Goal: Transaction & Acquisition: Purchase product/service

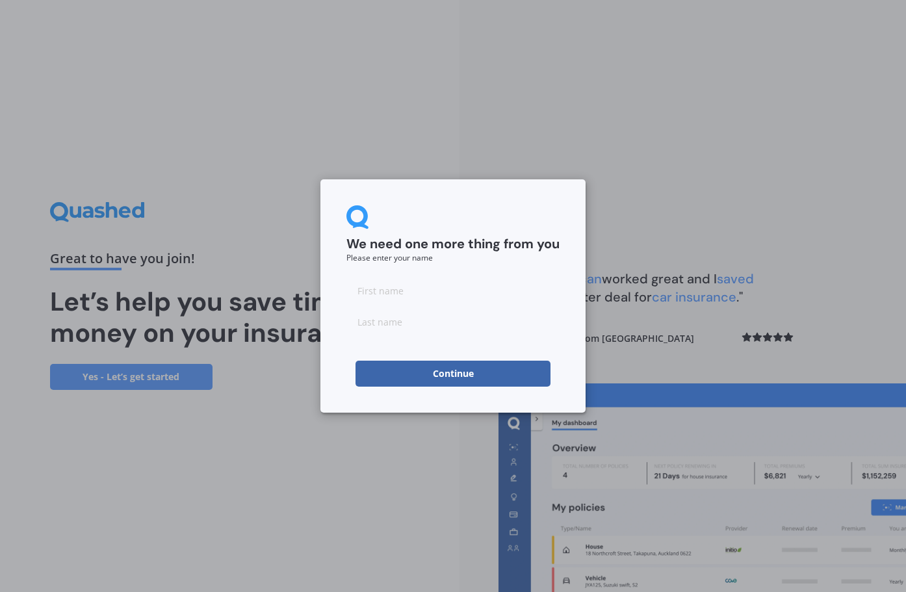
click at [378, 294] on input at bounding box center [452, 291] width 213 height 26
type input "[PERSON_NAME]"
click at [391, 326] on input at bounding box center [452, 322] width 213 height 26
type input "Wiskerke"
click at [437, 371] on button "Continue" at bounding box center [453, 374] width 195 height 26
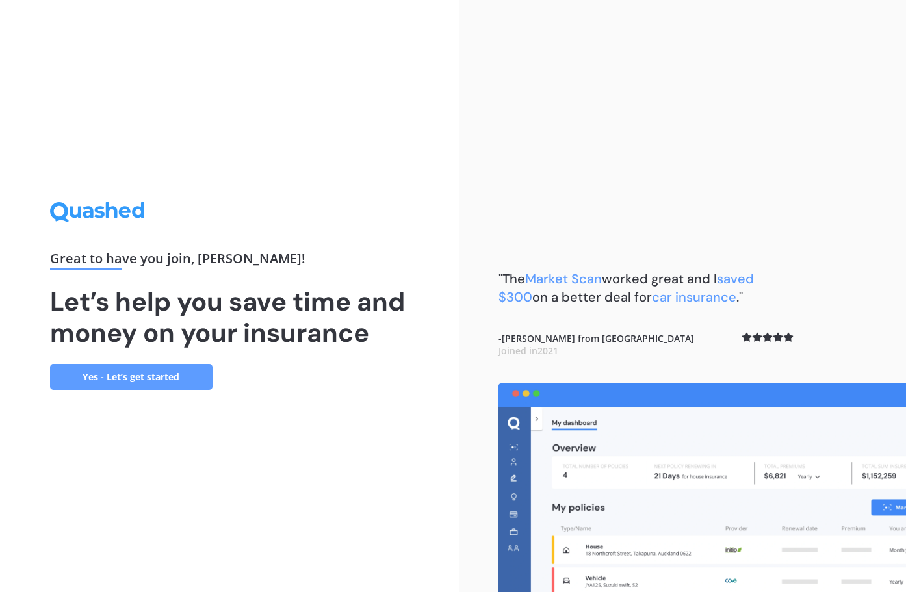
click at [179, 384] on link "Yes - Let’s get started" at bounding box center [131, 377] width 162 height 26
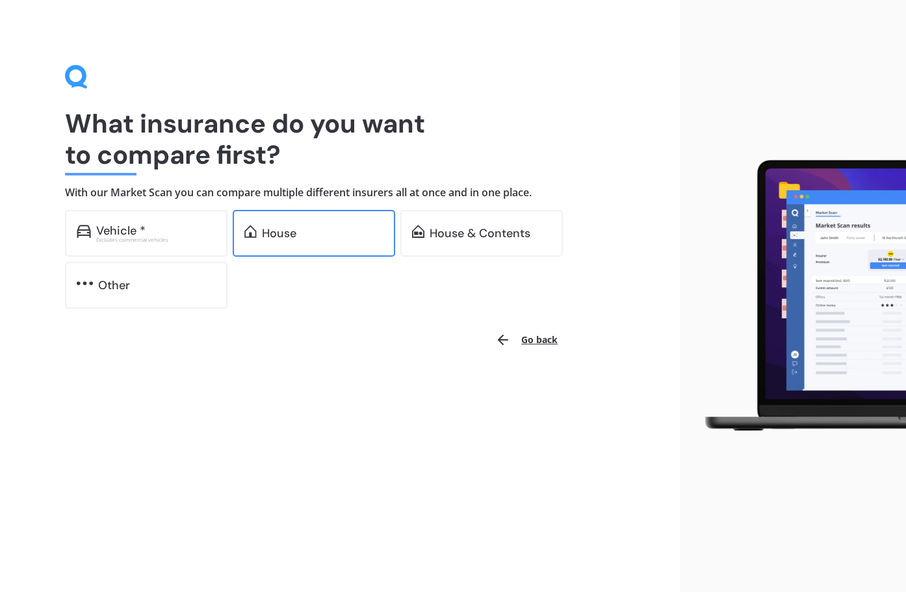
click at [252, 236] on img at bounding box center [250, 231] width 12 height 13
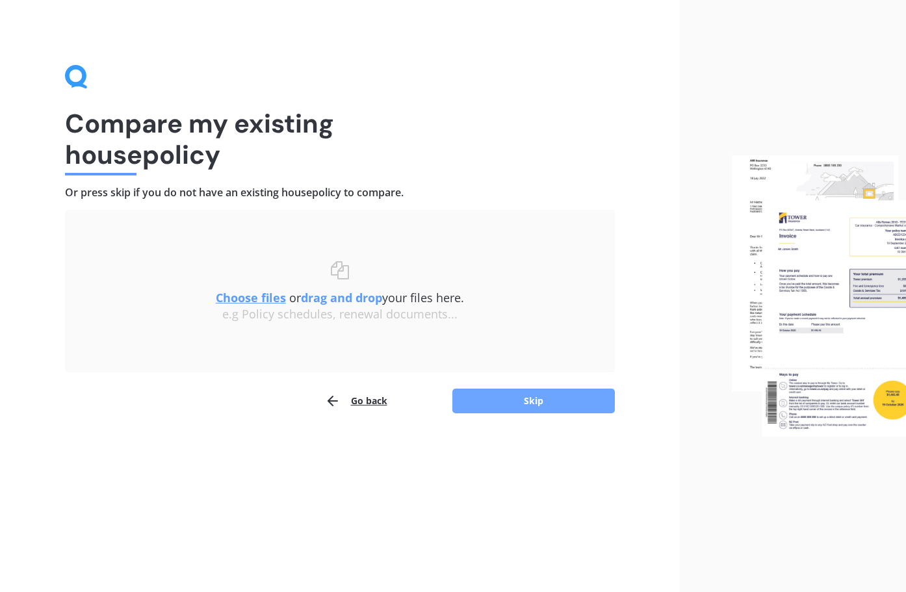
click at [522, 402] on button "Skip" at bounding box center [533, 401] width 162 height 25
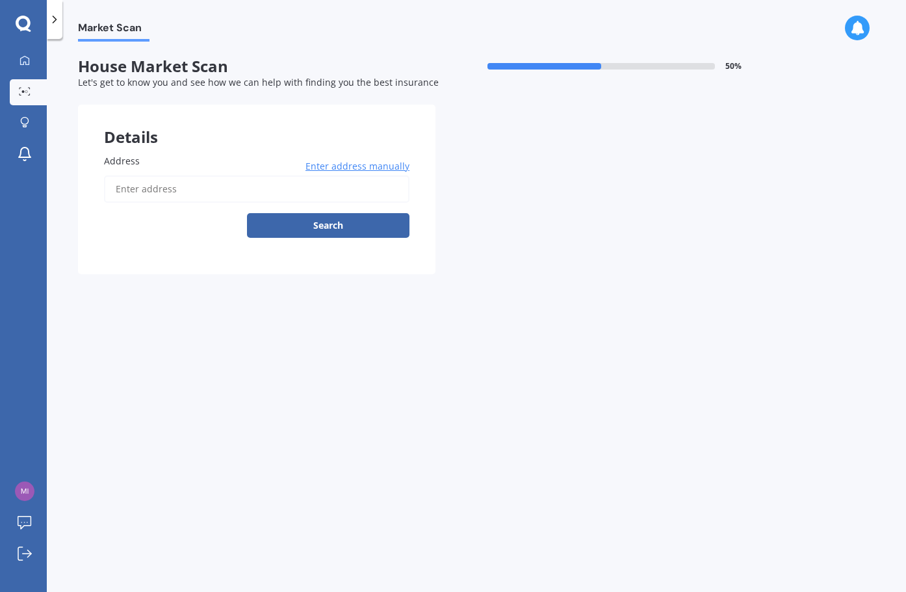
click at [146, 192] on input "Address" at bounding box center [256, 188] width 305 height 27
type input "[STREET_ADDRESS][PERSON_NAME]"
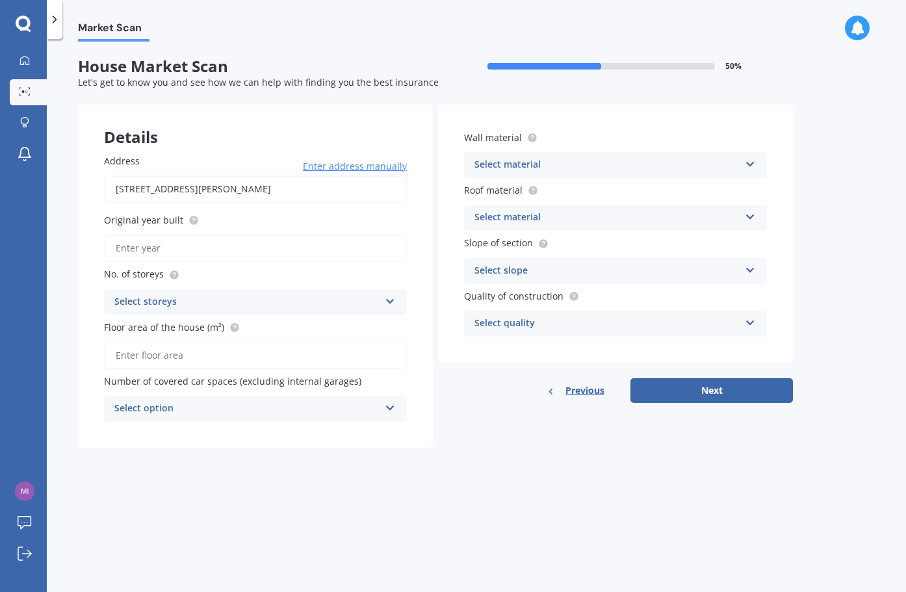
click at [174, 248] on input "Original year built" at bounding box center [255, 248] width 303 height 27
type input "2025"
click at [392, 301] on icon at bounding box center [390, 298] width 11 height 9
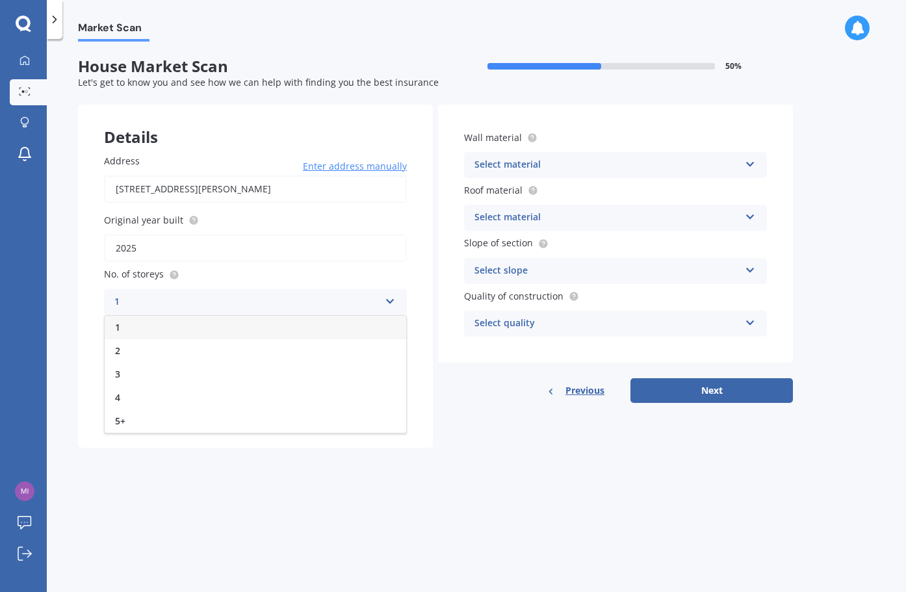
click at [235, 326] on div "1" at bounding box center [256, 327] width 302 height 23
click at [207, 356] on input "Floor area of the house (m²)" at bounding box center [255, 355] width 303 height 27
type input "162"
click at [258, 410] on div "Select option" at bounding box center [246, 409] width 265 height 16
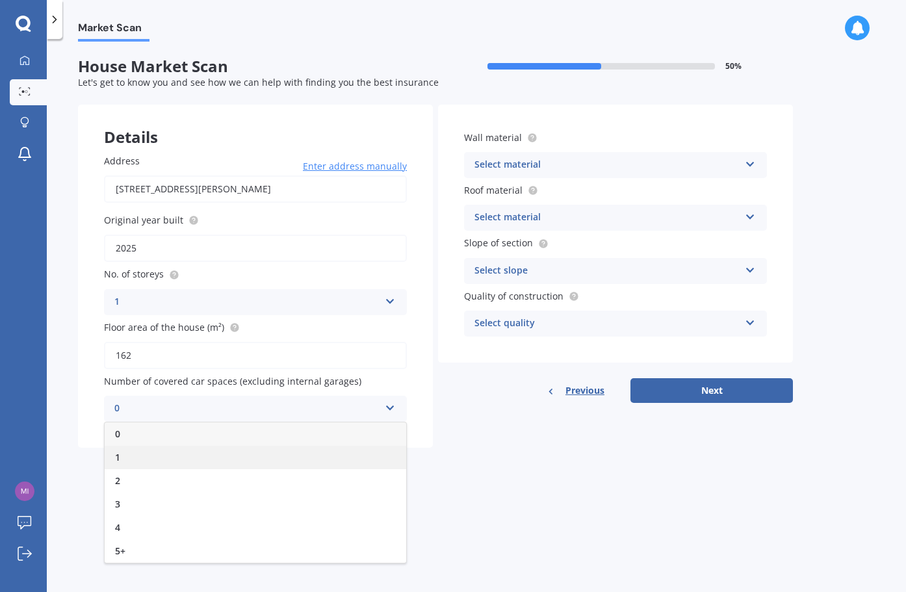
click at [219, 457] on div "1" at bounding box center [256, 457] width 302 height 23
click at [392, 409] on icon at bounding box center [390, 405] width 11 height 9
click at [218, 435] on div "0" at bounding box center [256, 433] width 302 height 23
click at [754, 163] on icon at bounding box center [750, 161] width 11 height 9
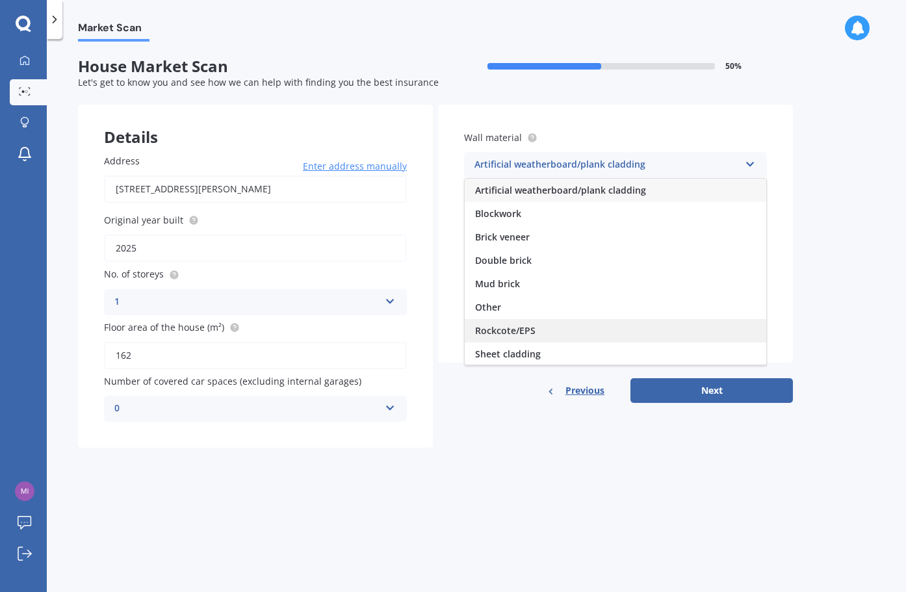
click at [486, 332] on span "Rockcote/EPS" at bounding box center [505, 330] width 60 height 12
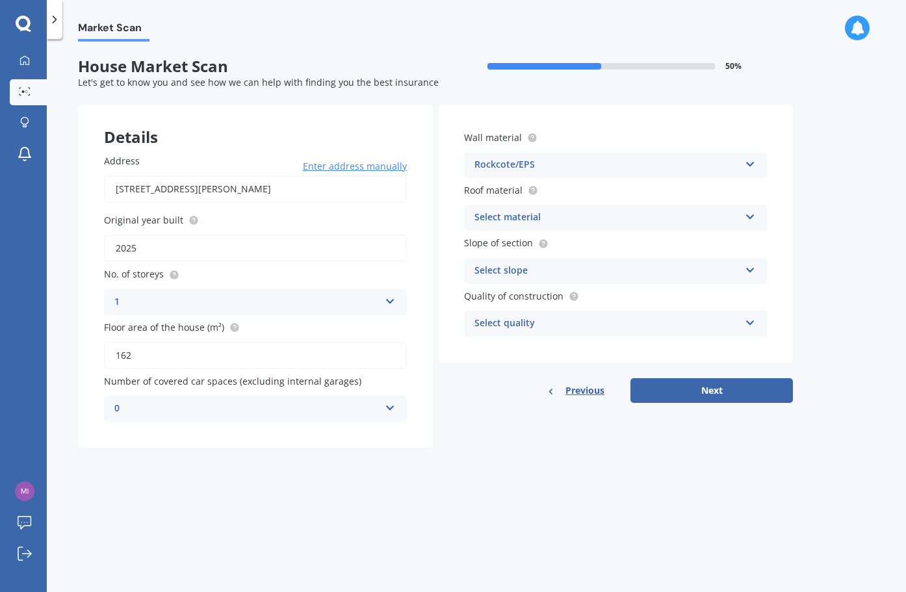
click at [750, 215] on icon at bounding box center [750, 214] width 11 height 9
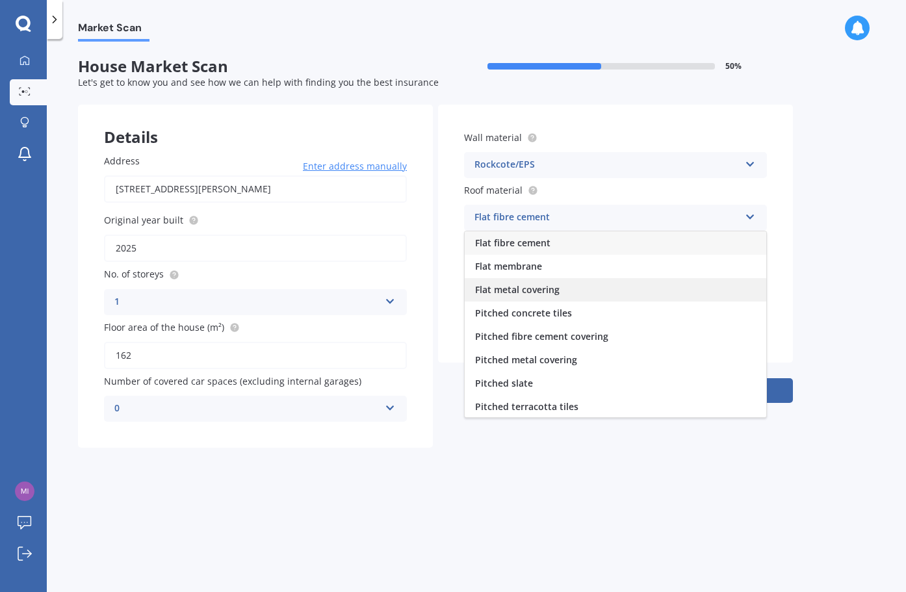
scroll to position [48, 0]
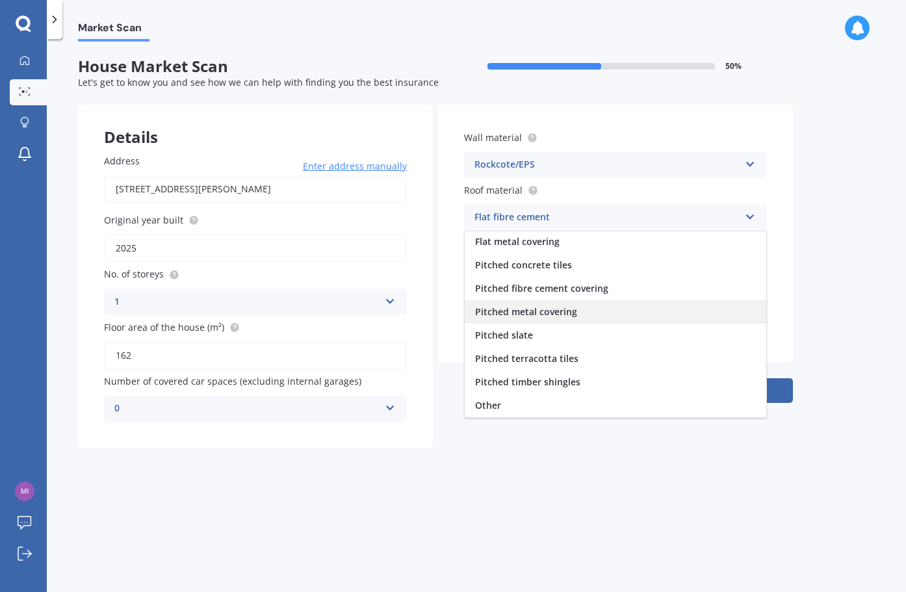
click at [570, 313] on span "Pitched metal covering" at bounding box center [526, 311] width 102 height 12
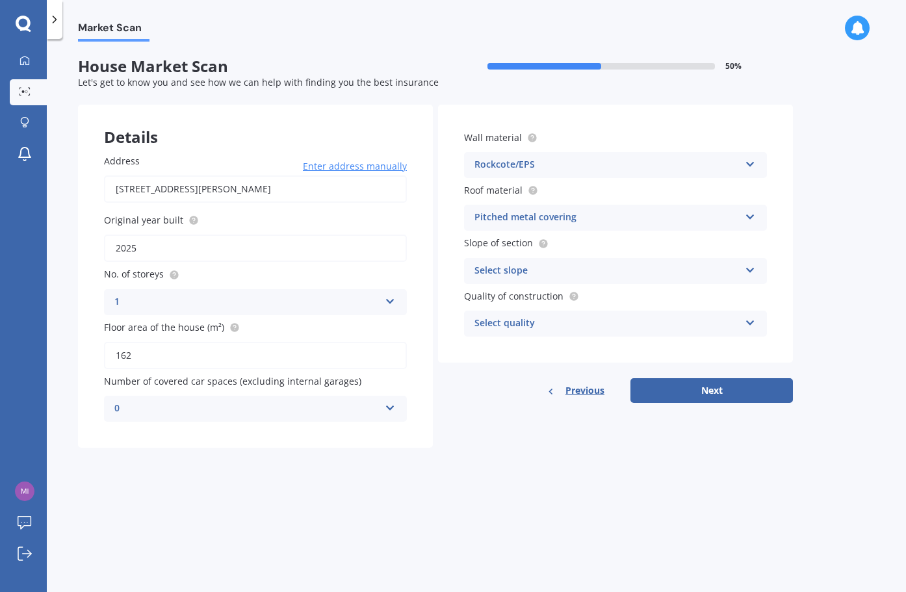
click at [748, 269] on icon at bounding box center [750, 267] width 11 height 9
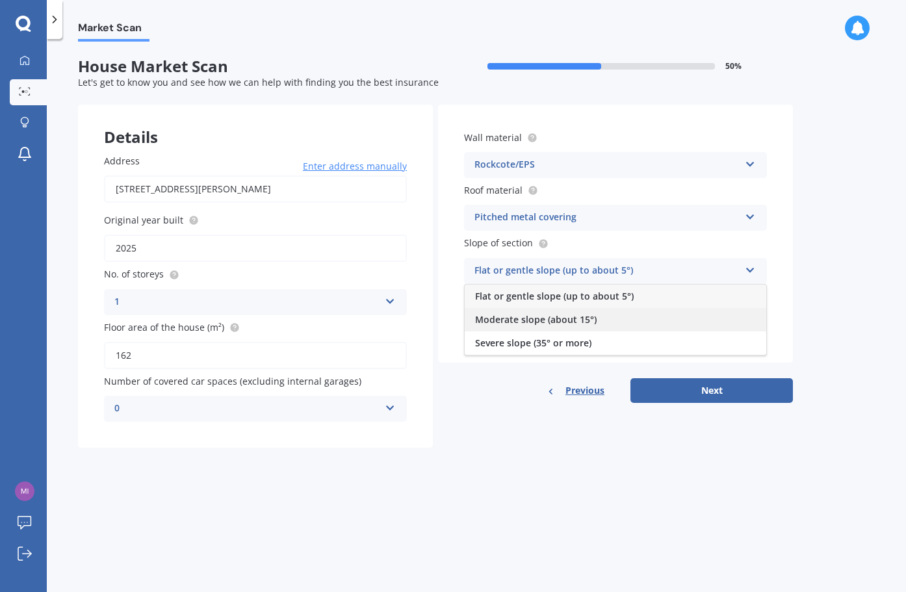
click at [641, 320] on div "Moderate slope (about 15°)" at bounding box center [616, 319] width 302 height 23
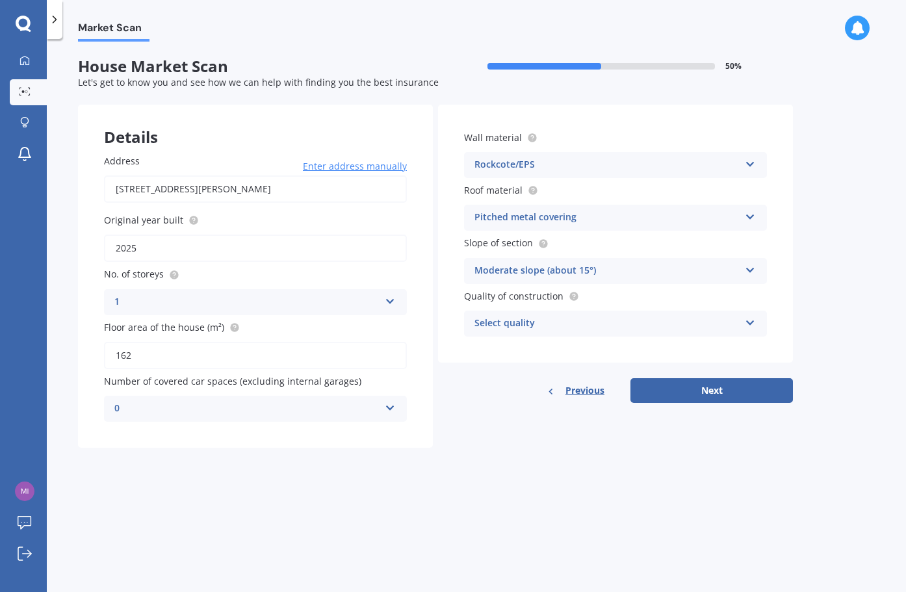
click at [753, 323] on icon at bounding box center [750, 320] width 11 height 9
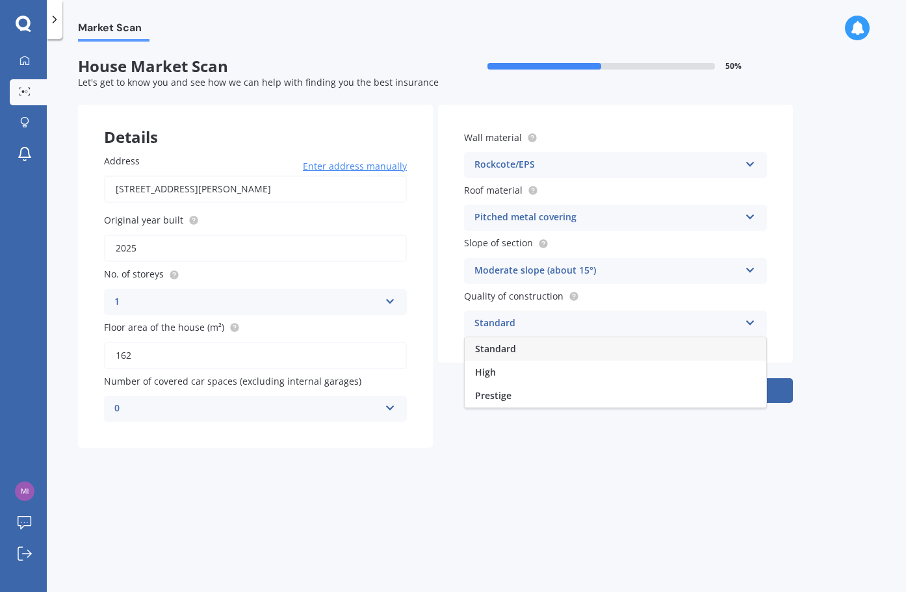
click at [708, 353] on div "Standard" at bounding box center [616, 348] width 302 height 23
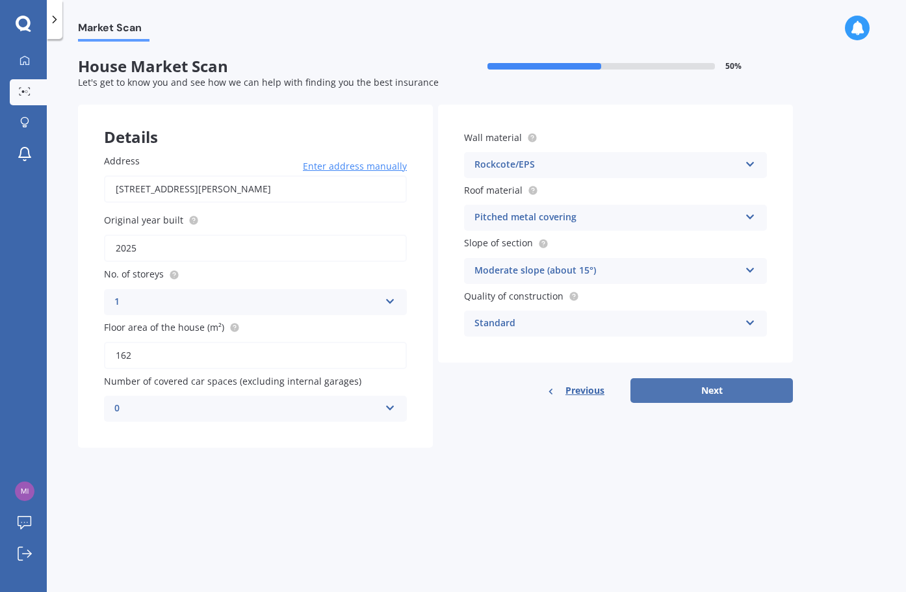
click at [710, 392] on button "Next" at bounding box center [711, 390] width 162 height 25
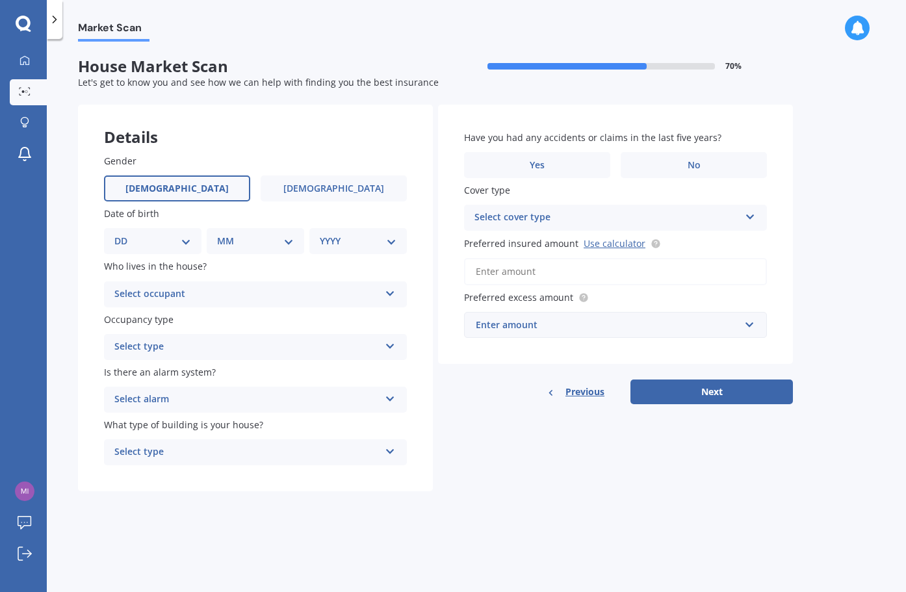
click at [205, 188] on label "[DEMOGRAPHIC_DATA]" at bounding box center [177, 188] width 146 height 26
click at [0, 0] on input "[DEMOGRAPHIC_DATA]" at bounding box center [0, 0] width 0 height 0
click at [184, 243] on select "DD 01 02 03 04 05 06 07 08 09 10 11 12 13 14 15 16 17 18 19 20 21 22 23 24 25 2…" at bounding box center [152, 241] width 77 height 14
select select "27"
click at [125, 234] on select "DD 01 02 03 04 05 06 07 08 09 10 11 12 13 14 15 16 17 18 19 20 21 22 23 24 25 2…" at bounding box center [152, 241] width 77 height 14
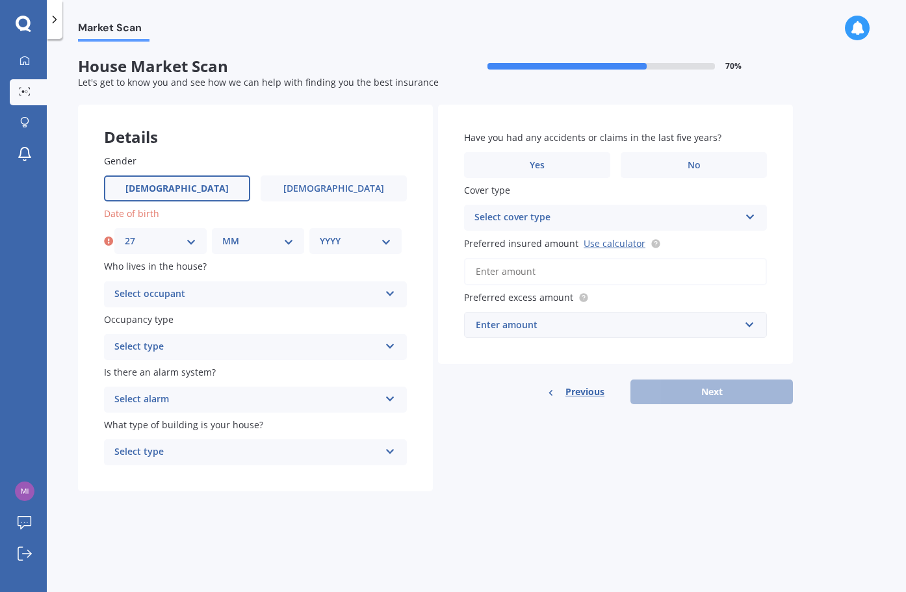
click at [288, 243] on select "MM 01 02 03 04 05 06 07 08 09 10 11 12" at bounding box center [257, 241] width 71 height 14
select select "09"
click at [222, 234] on select "MM 01 02 03 04 05 06 07 08 09 10 11 12" at bounding box center [257, 241] width 71 height 14
click at [384, 243] on select "YYYY 2009 2008 2007 2006 2005 2004 2003 2002 2001 2000 1999 1998 1997 1996 1995…" at bounding box center [355, 241] width 71 height 14
select select "1964"
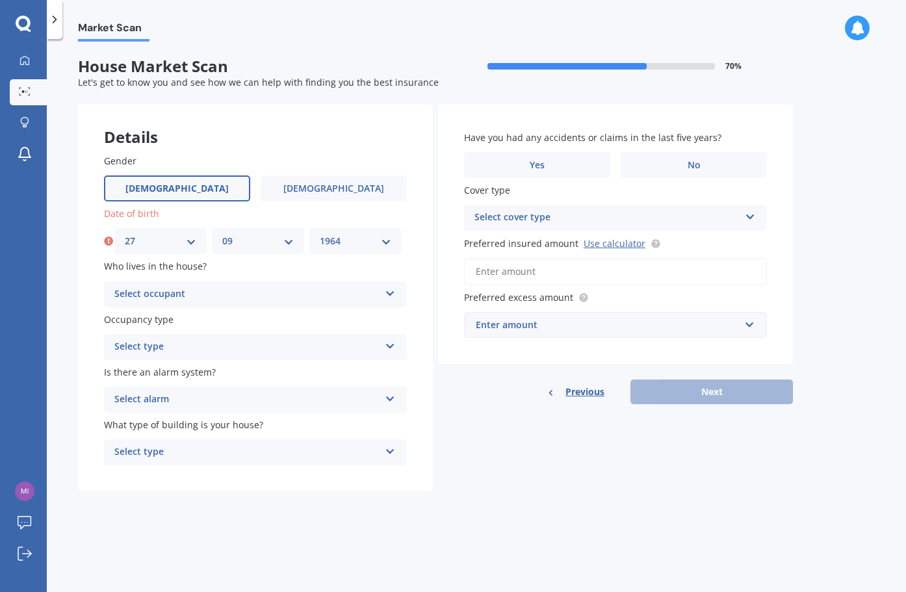
click at [320, 234] on select "YYYY 2009 2008 2007 2006 2005 2004 2003 2002 2001 2000 1999 1998 1997 1996 1995…" at bounding box center [355, 241] width 71 height 14
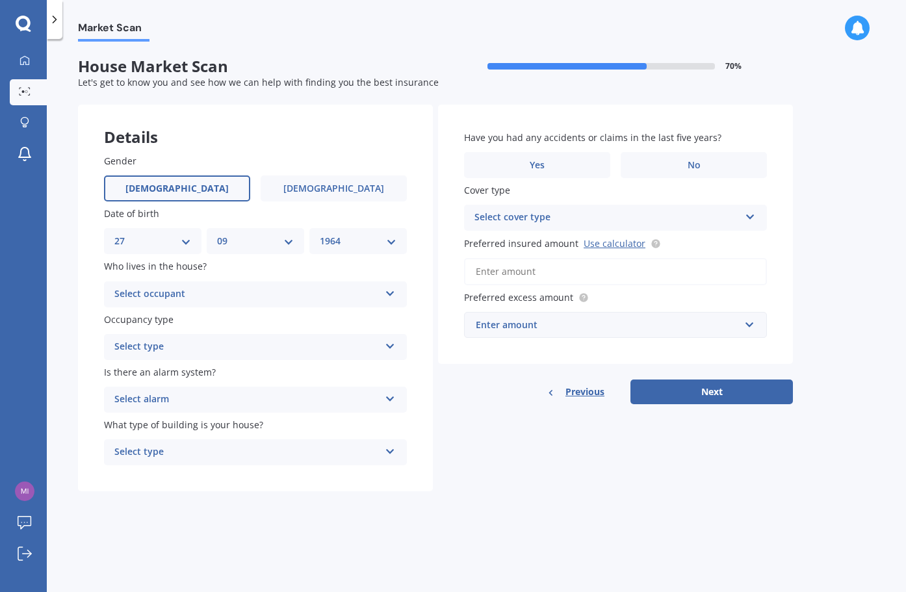
click at [393, 292] on icon at bounding box center [390, 291] width 11 height 9
click at [318, 318] on div "Owner" at bounding box center [256, 319] width 302 height 23
click at [391, 346] on icon at bounding box center [390, 343] width 11 height 9
click at [326, 373] on div "Permanent" at bounding box center [256, 372] width 302 height 23
click at [388, 399] on icon at bounding box center [390, 396] width 11 height 9
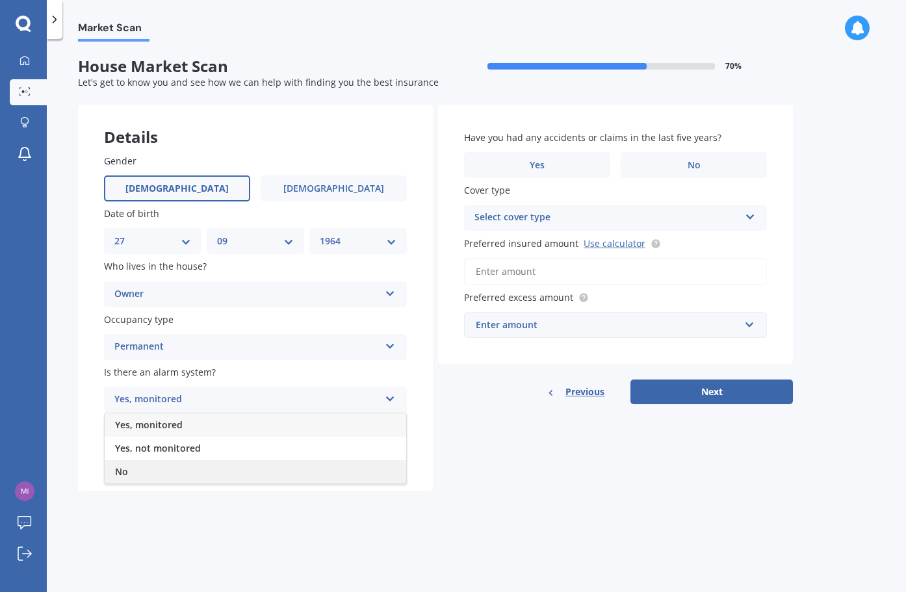
click at [205, 477] on div "No" at bounding box center [256, 471] width 302 height 23
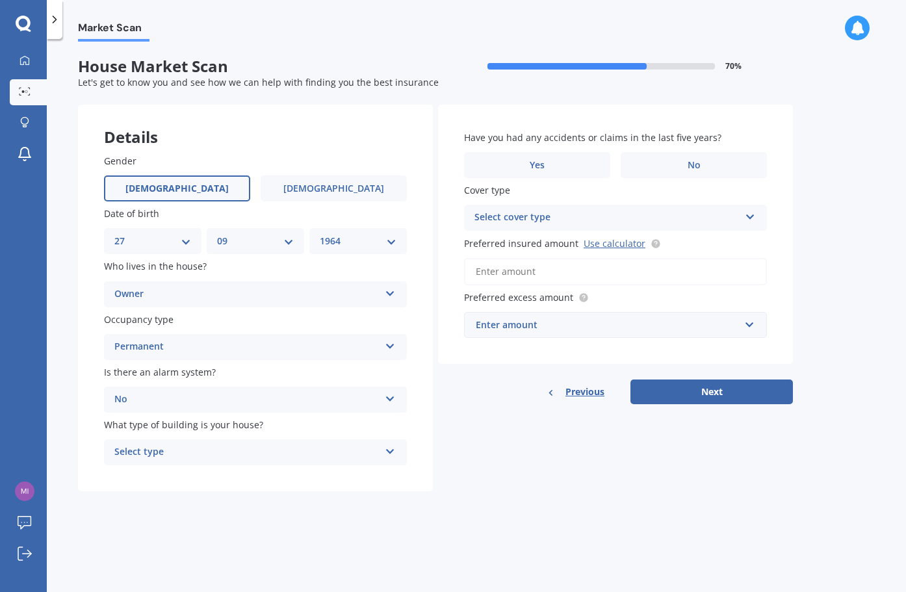
click at [387, 451] on icon at bounding box center [390, 449] width 11 height 9
click at [331, 478] on div "Freestanding" at bounding box center [256, 477] width 302 height 23
click at [681, 168] on label "No" at bounding box center [694, 165] width 146 height 26
click at [0, 0] on input "No" at bounding box center [0, 0] width 0 height 0
click at [751, 216] on icon at bounding box center [750, 214] width 11 height 9
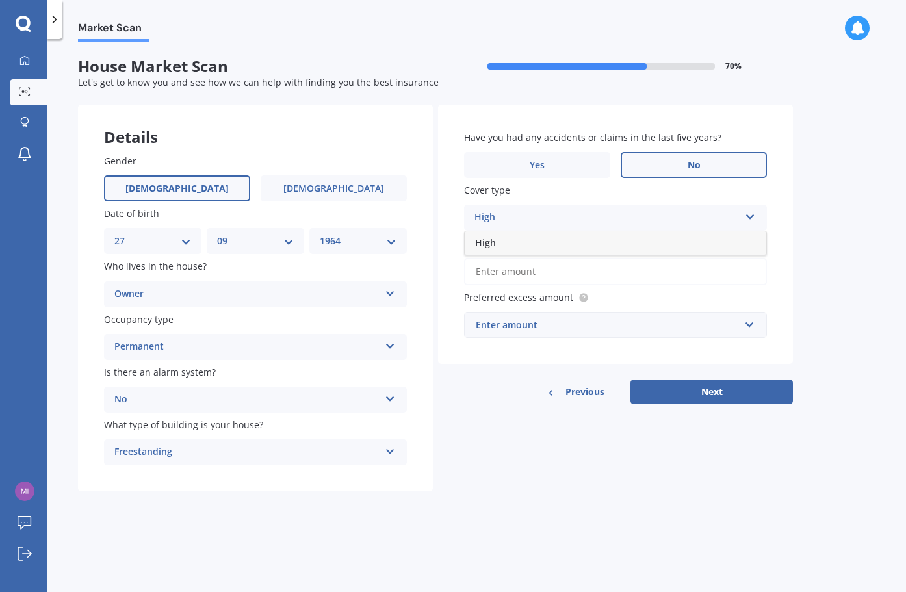
click at [603, 241] on div "High" at bounding box center [616, 242] width 302 height 23
click at [582, 270] on input "Preferred insured amount Use calculator" at bounding box center [615, 271] width 303 height 27
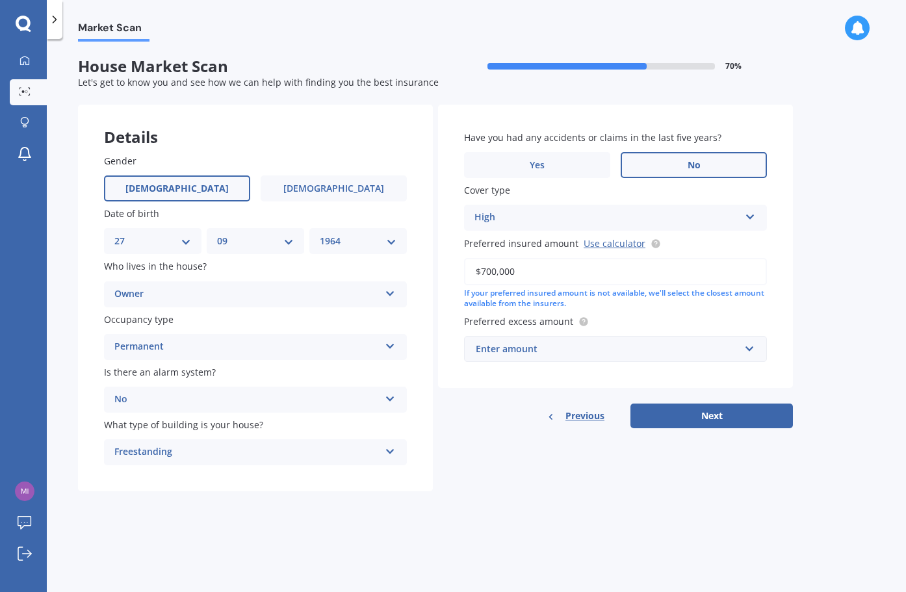
type input "$700,000"
click at [747, 350] on input "text" at bounding box center [610, 349] width 291 height 25
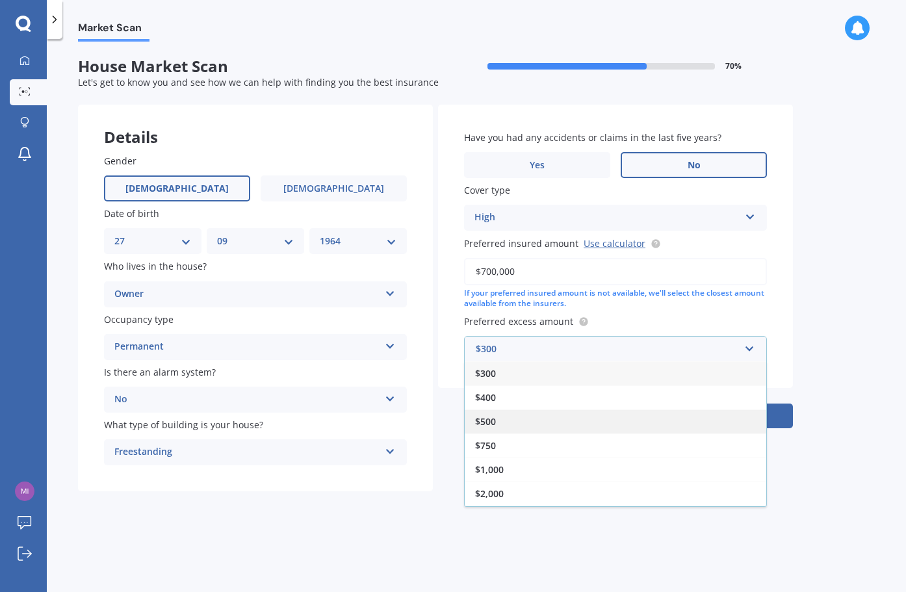
click at [528, 421] on div "$500" at bounding box center [616, 421] width 302 height 24
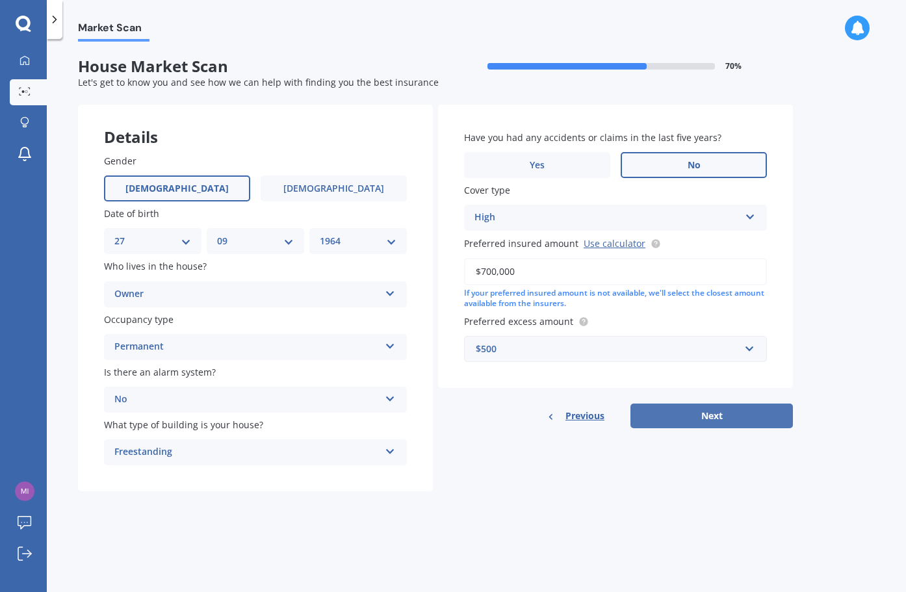
click at [717, 417] on button "Next" at bounding box center [711, 416] width 162 height 25
select select "27"
select select "09"
select select "1964"
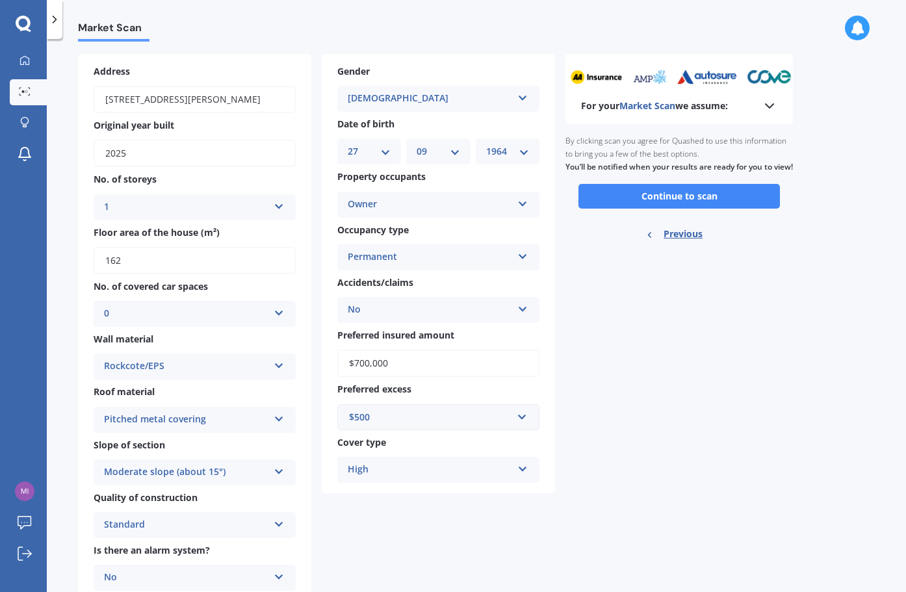
scroll to position [17, 0]
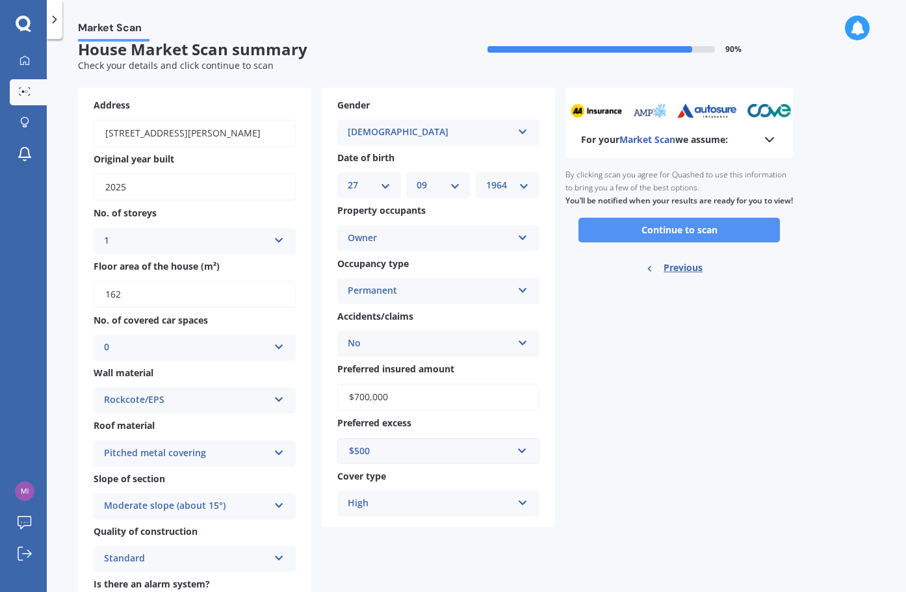
click at [681, 242] on button "Continue to scan" at bounding box center [678, 230] width 201 height 25
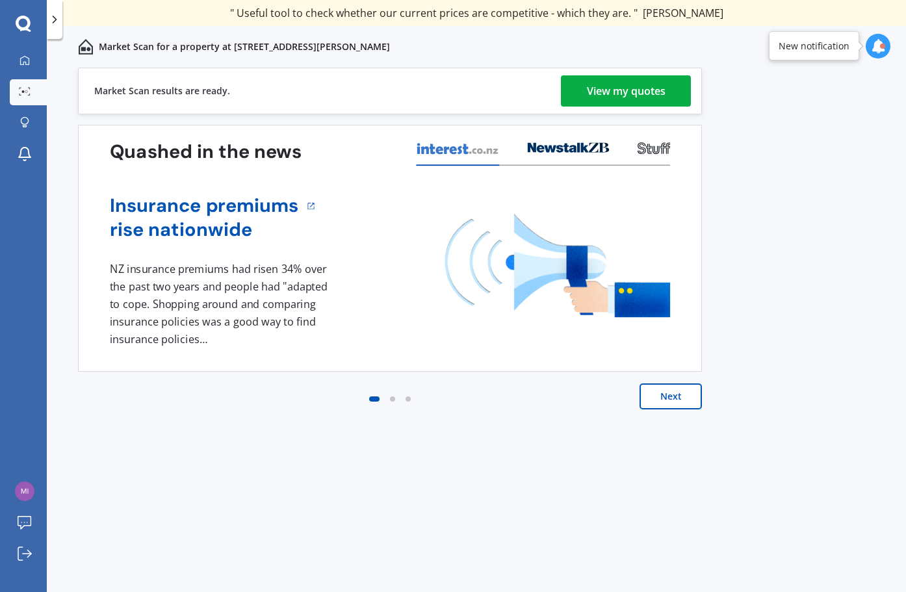
click at [627, 94] on div "View my quotes" at bounding box center [626, 90] width 79 height 31
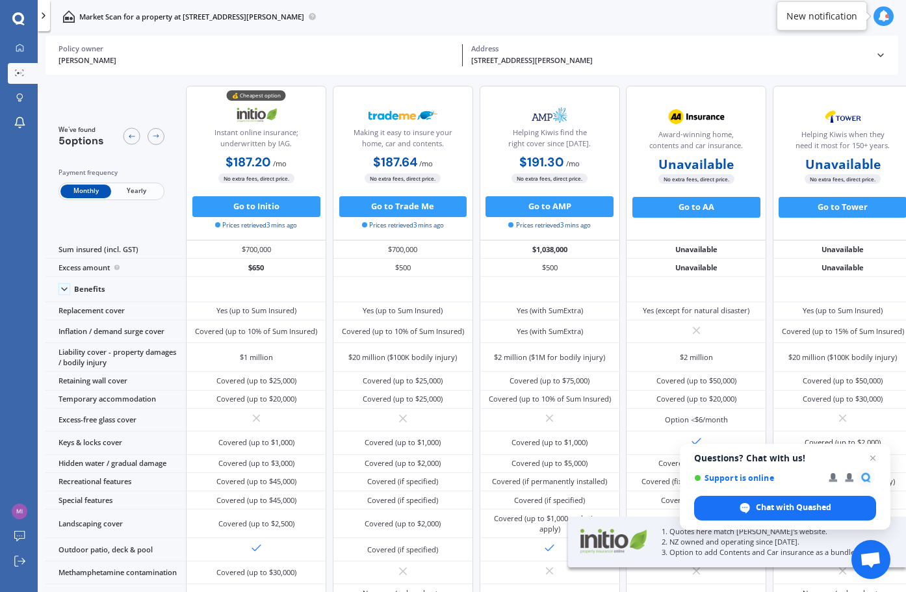
click at [133, 188] on span "Yearly" at bounding box center [136, 192] width 51 height 14
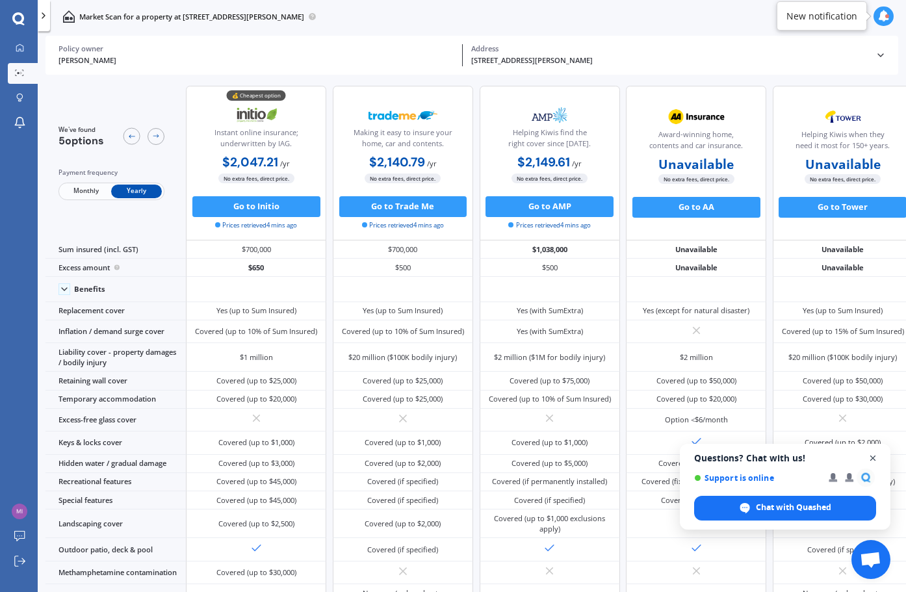
click at [872, 460] on span "Open chat" at bounding box center [873, 458] width 16 height 16
